Goal: Answer question/provide support

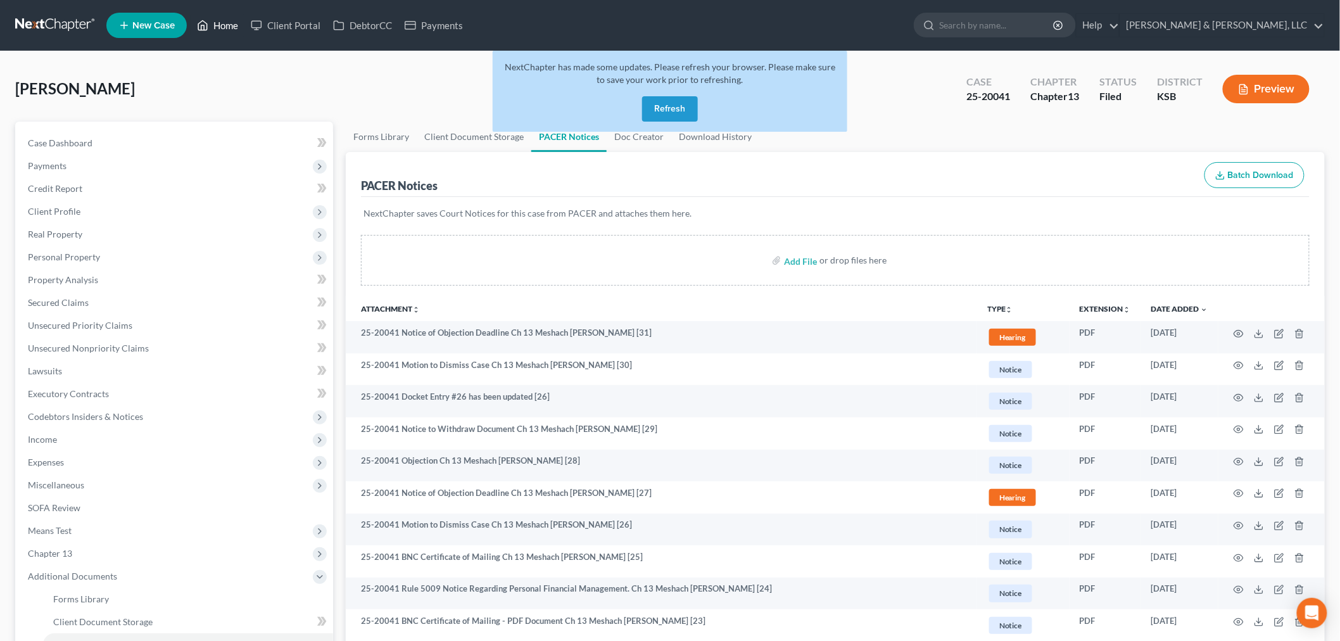
drag, startPoint x: 229, startPoint y: 20, endPoint x: 238, endPoint y: 74, distance: 54.5
click at [229, 20] on link "Home" at bounding box center [218, 25] width 54 height 23
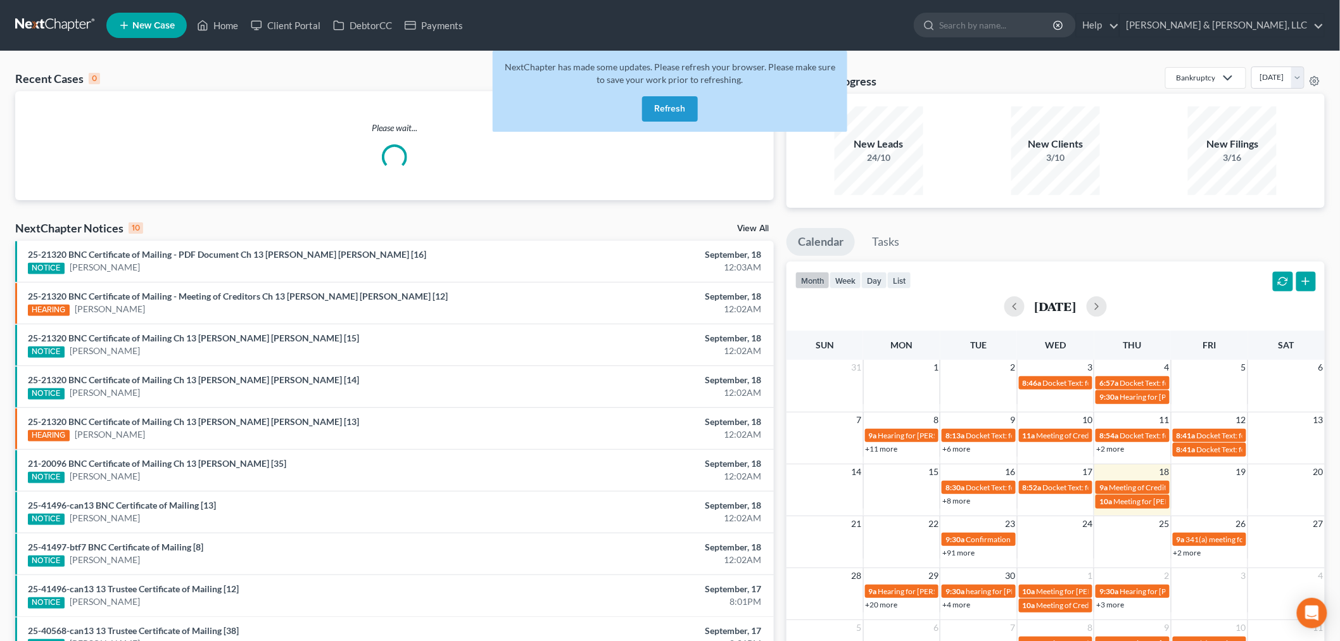
click at [686, 98] on button "Refresh" at bounding box center [670, 108] width 56 height 25
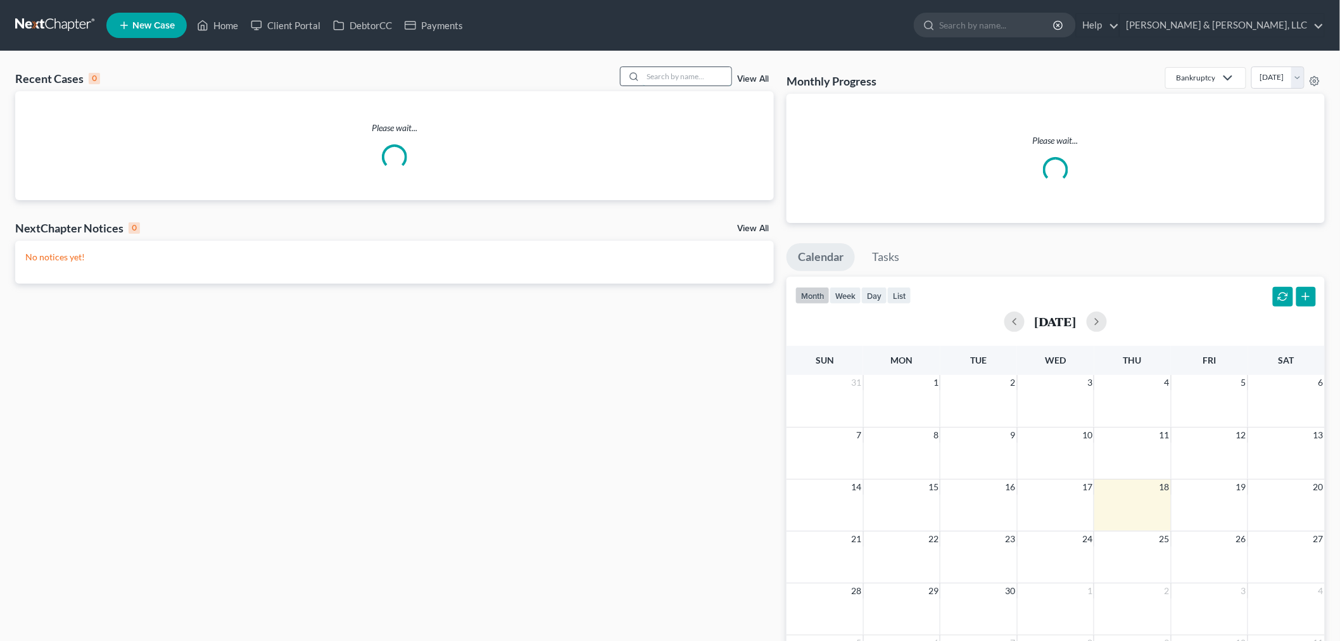
click at [667, 72] on input "search" at bounding box center [687, 76] width 89 height 18
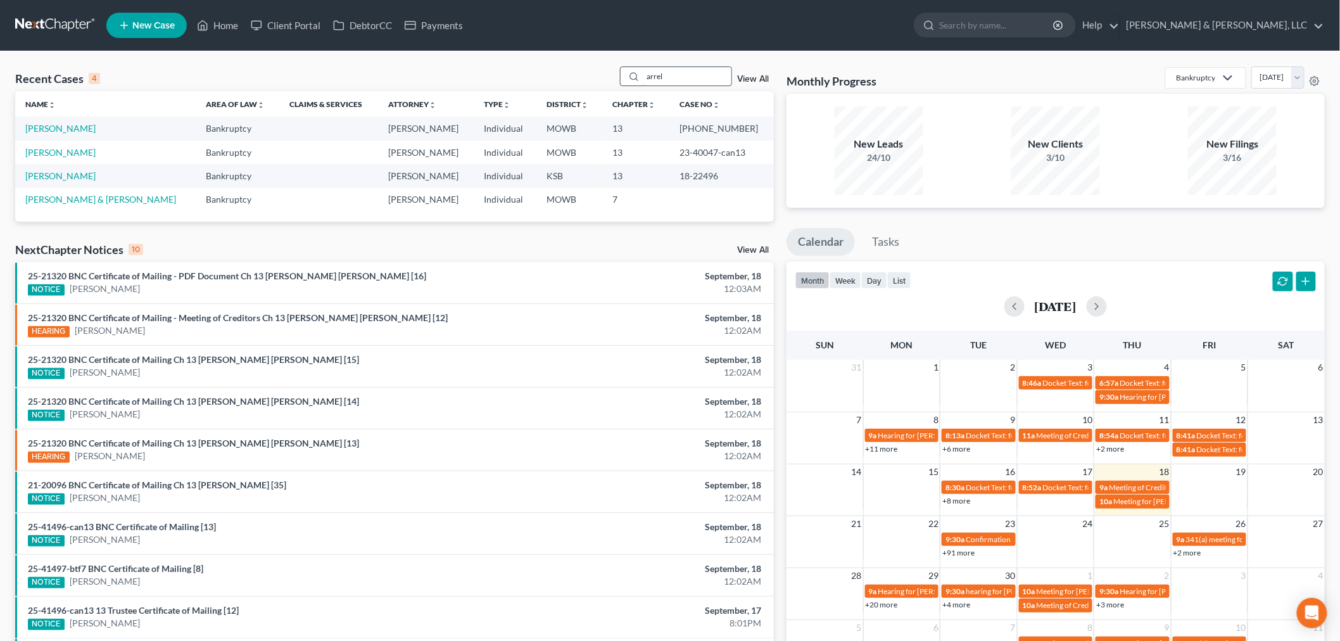
drag, startPoint x: 661, startPoint y: 79, endPoint x: 686, endPoint y: 77, distance: 25.4
click at [686, 77] on input "arrel" at bounding box center [687, 76] width 89 height 18
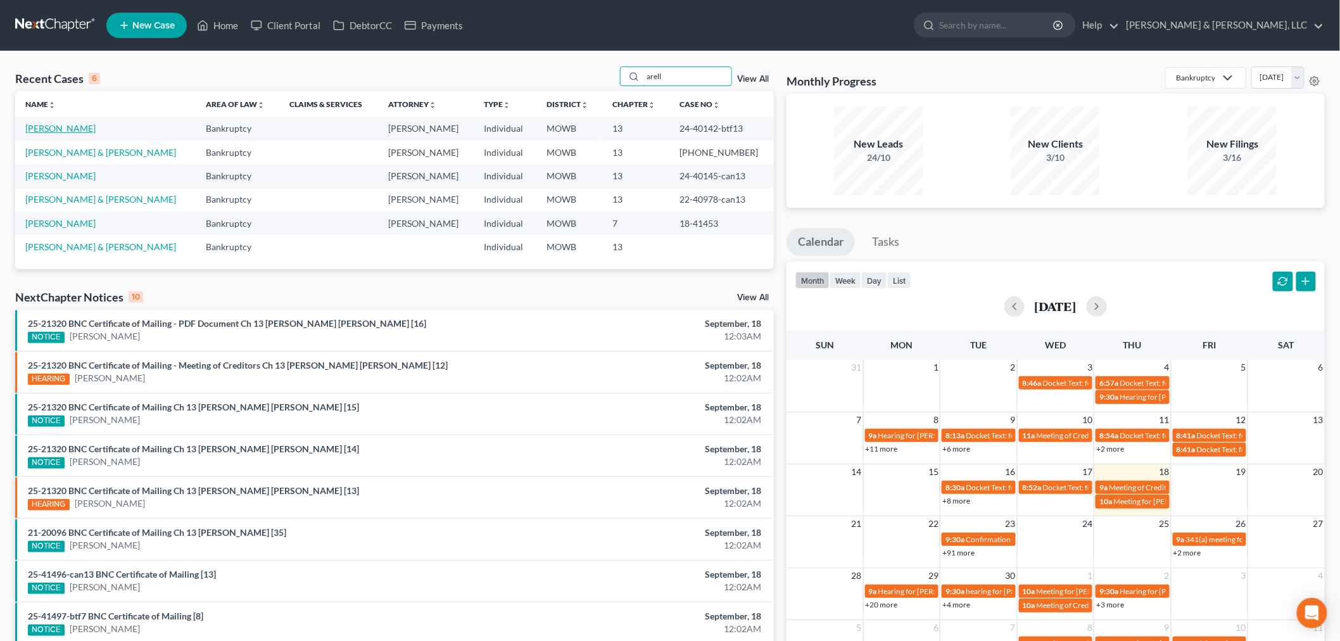
type input "arell"
click at [46, 129] on link "[PERSON_NAME]" at bounding box center [60, 128] width 70 height 11
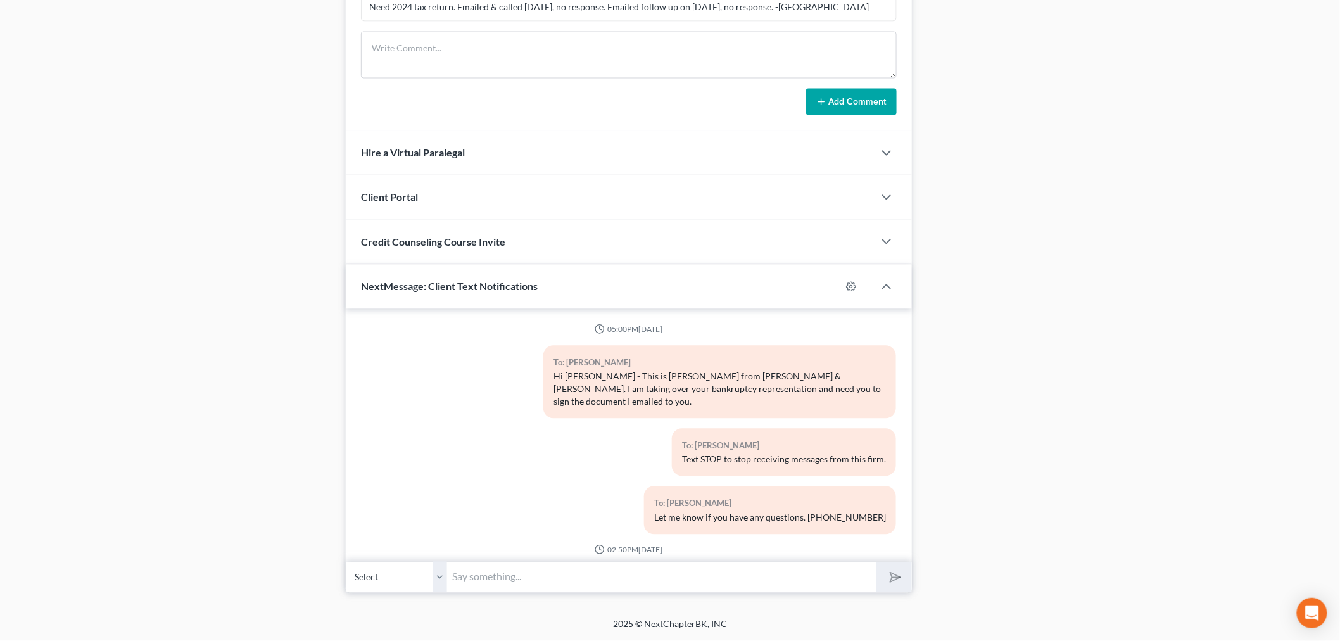
scroll to position [317, 0]
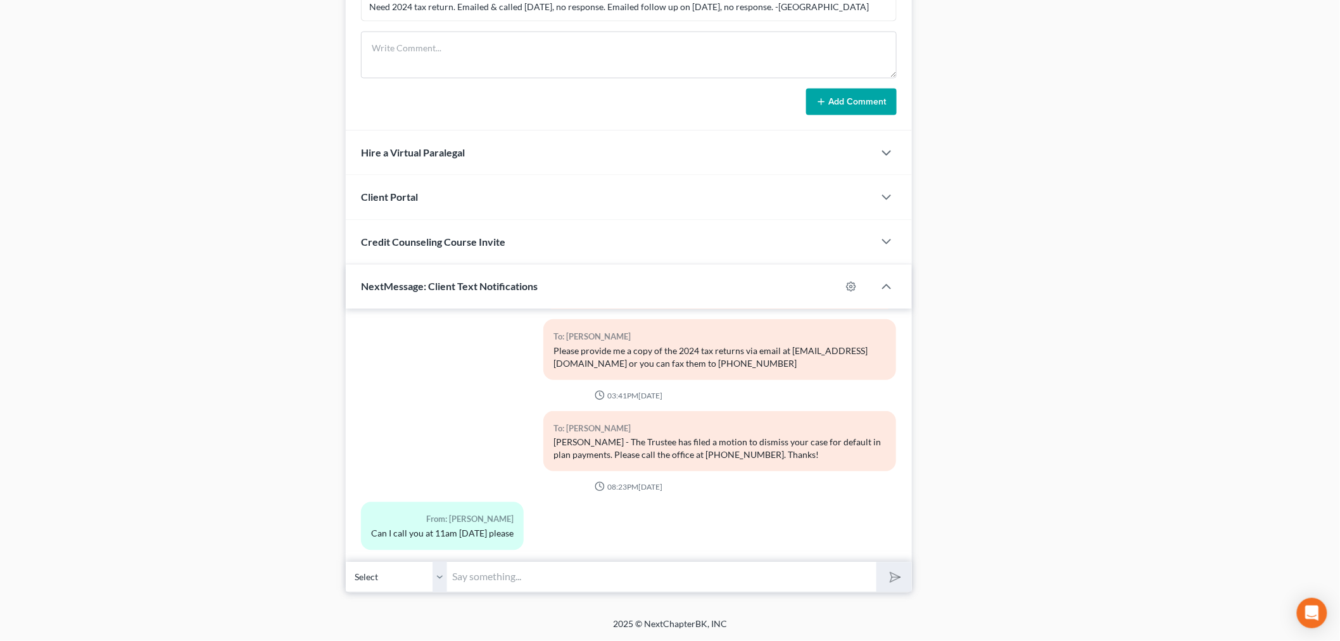
click at [543, 586] on input "text" at bounding box center [661, 577] width 429 height 31
type input "Yes. 11 am is fine"
click at [884, 589] on button "submit" at bounding box center [893, 577] width 35 height 30
